Goal: Information Seeking & Learning: Check status

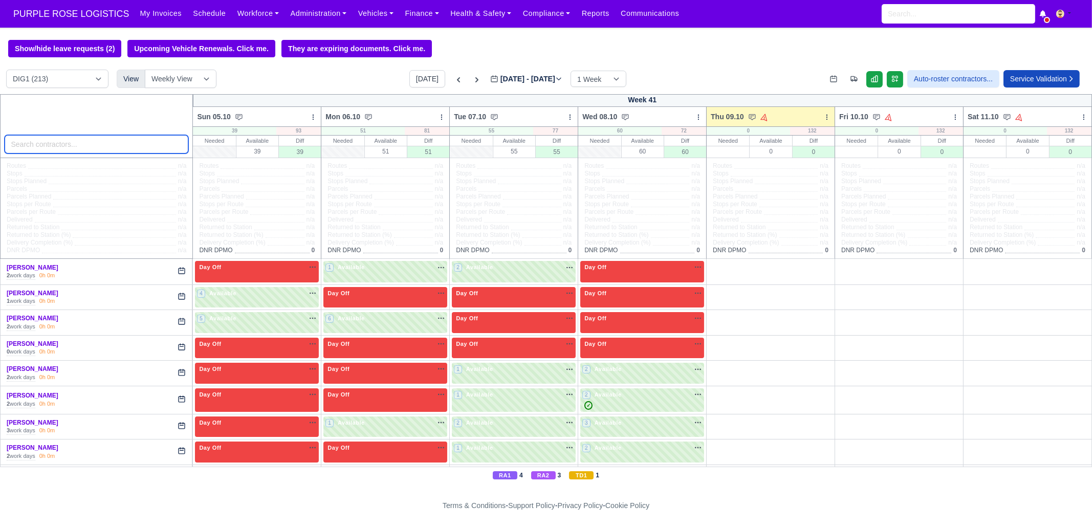
click at [118, 148] on input "search" at bounding box center [97, 144] width 184 height 18
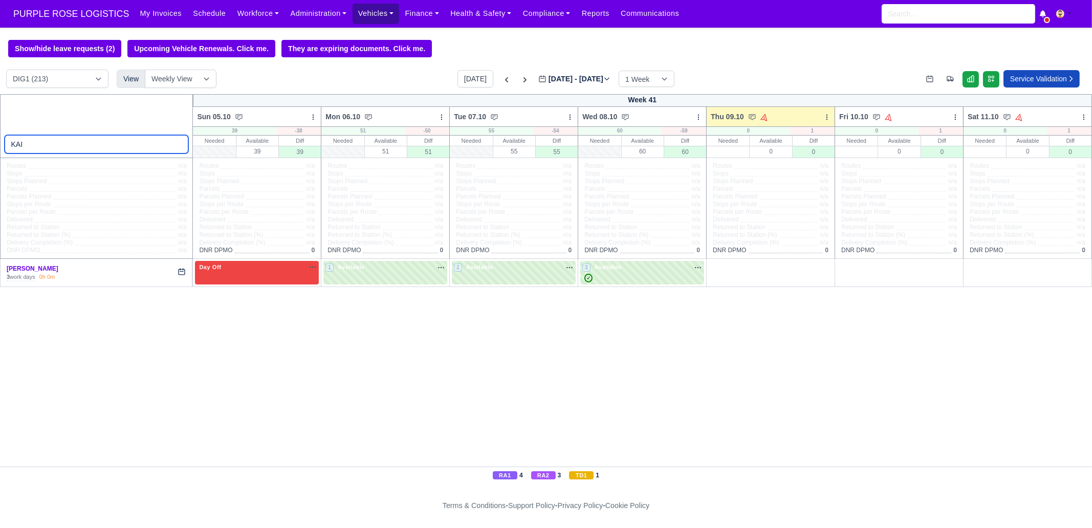
type input "KAI"
click at [502, 82] on icon at bounding box center [507, 80] width 10 height 10
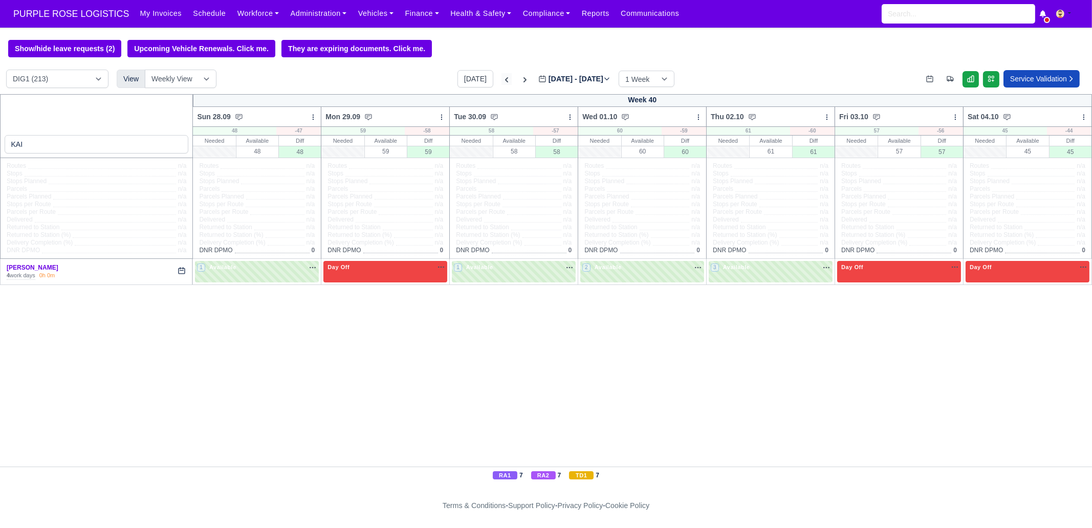
click at [502, 82] on icon at bounding box center [507, 80] width 10 height 10
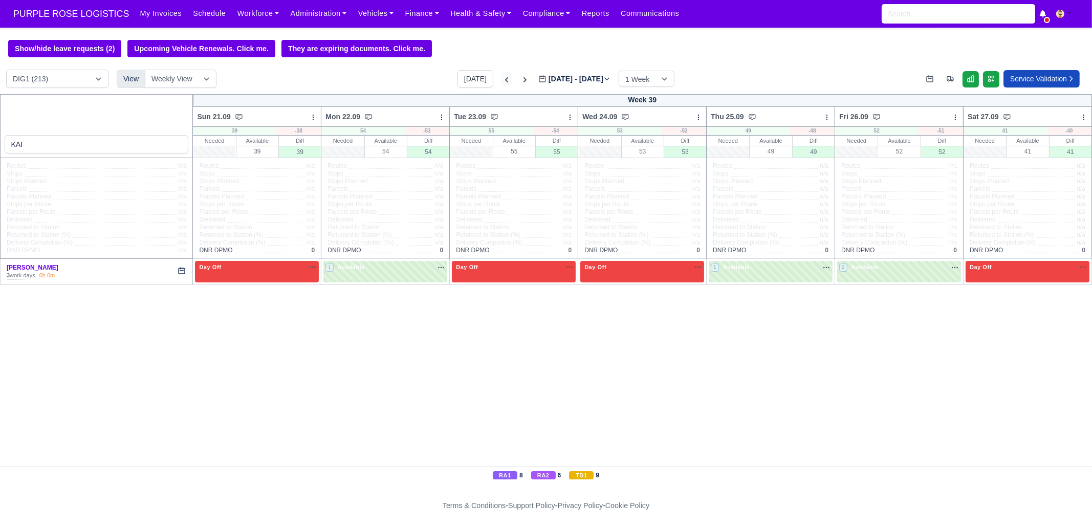
click at [502, 82] on icon at bounding box center [507, 80] width 10 height 10
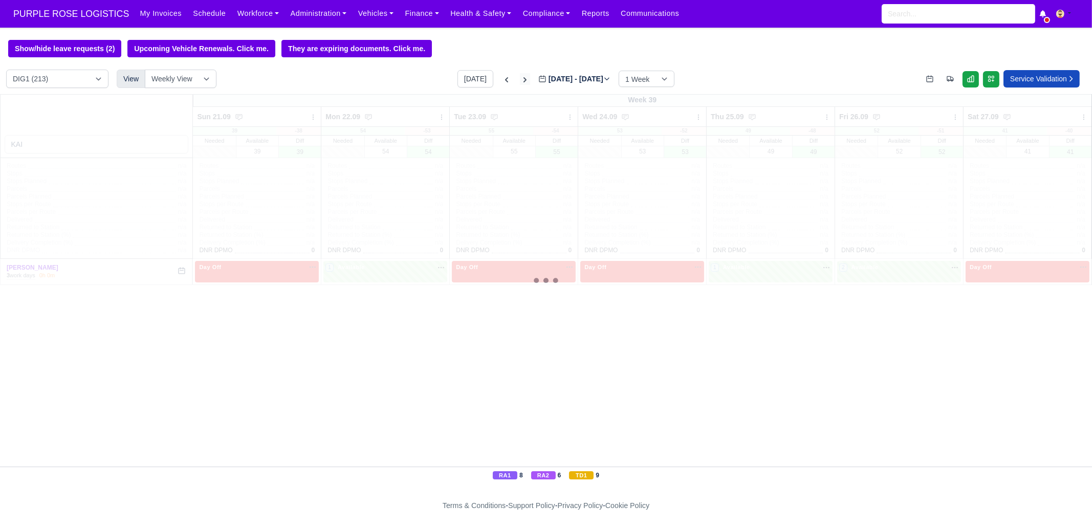
type input "[DATE]"
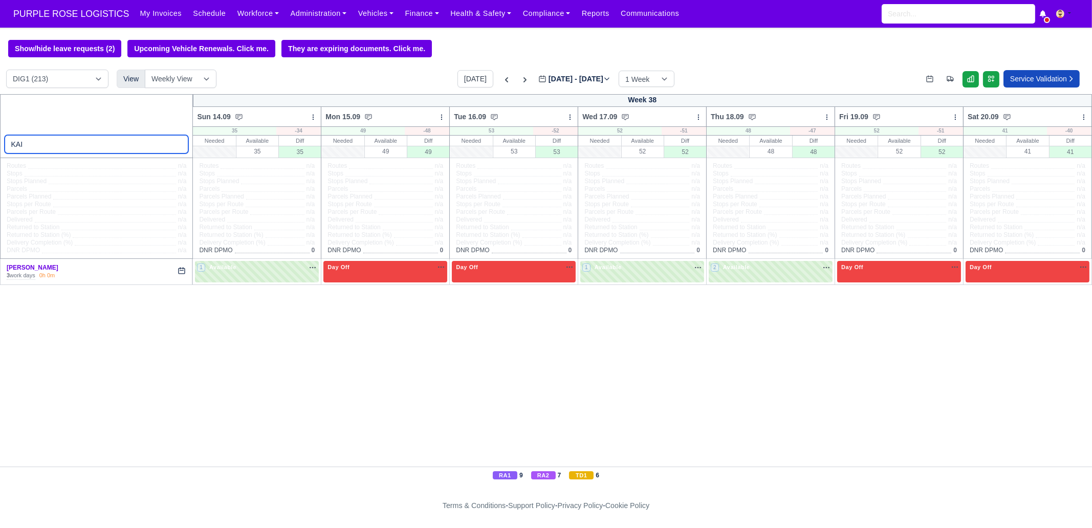
click at [120, 142] on input "KAI" at bounding box center [97, 144] width 184 height 18
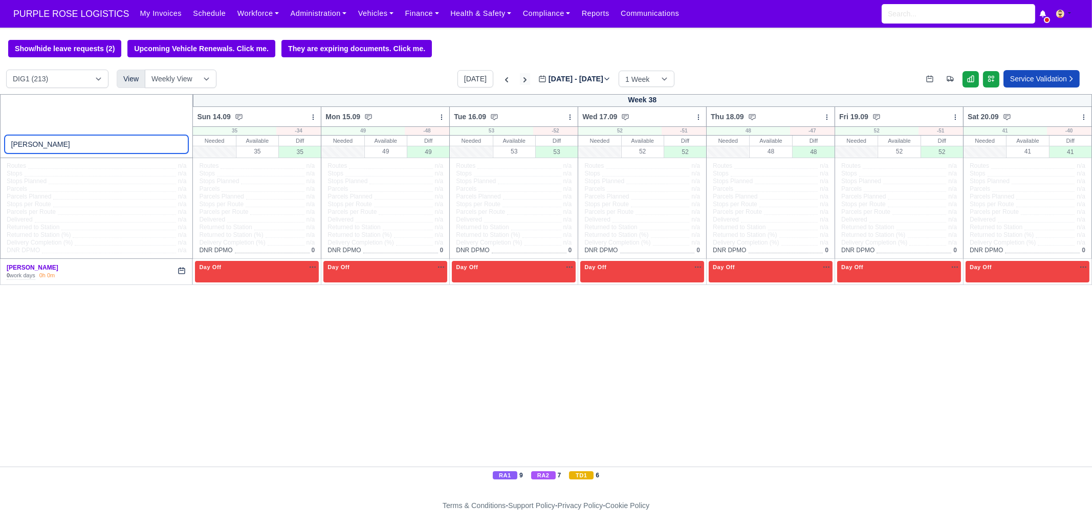
type input "[PERSON_NAME]"
click at [520, 82] on icon at bounding box center [525, 80] width 10 height 10
click at [524, 82] on icon at bounding box center [525, 79] width 3 height 5
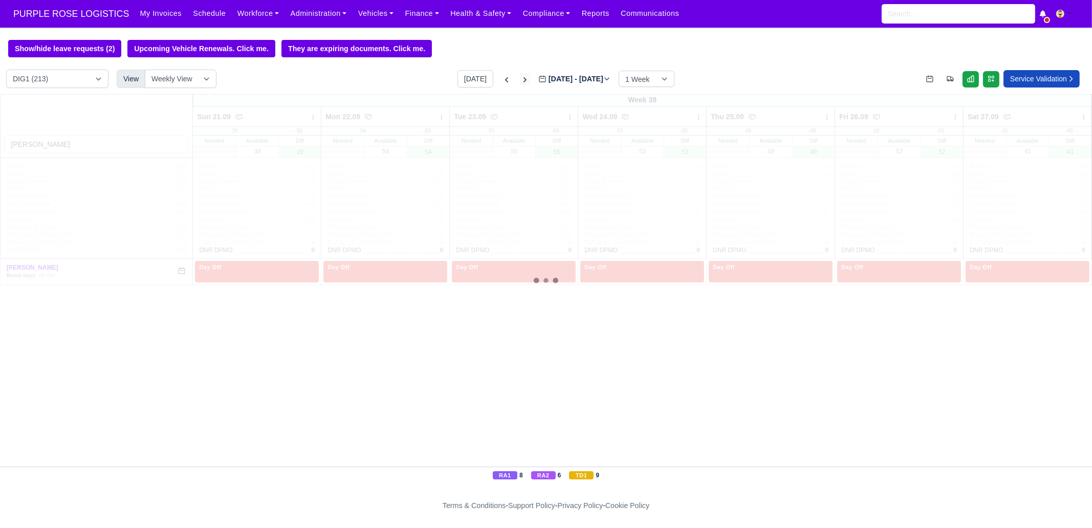
type input "[DATE]"
